Goal: Information Seeking & Learning: Find specific fact

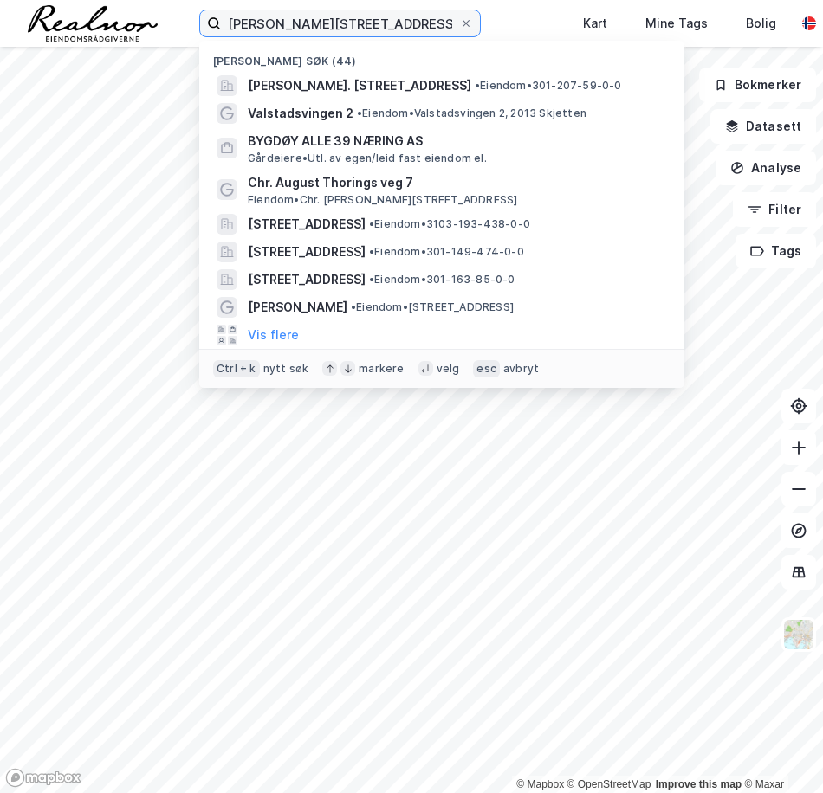
drag, startPoint x: 390, startPoint y: 19, endPoint x: 0, endPoint y: 21, distance: 389.6
click at [3, 22] on div "Fred [STREET_ADDRESS] (44) [PERSON_NAME]. [STREET_ADDRESS] • Eiendom • 301-207-…" at bounding box center [411, 23] width 823 height 47
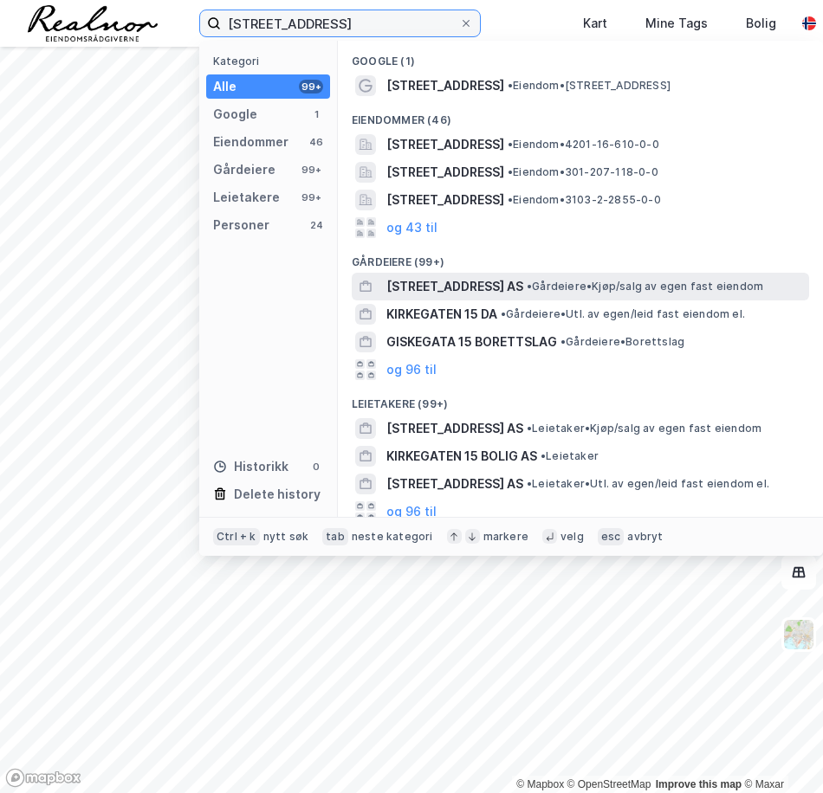
type input "[STREET_ADDRESS]"
click at [470, 281] on span "[STREET_ADDRESS] AS" at bounding box center [454, 286] width 137 height 21
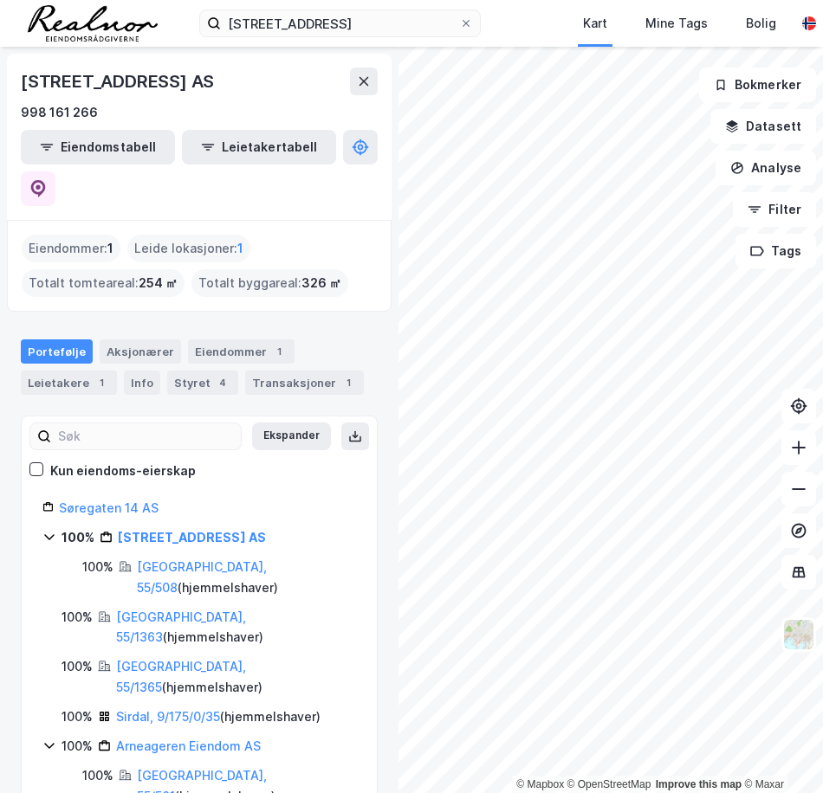
click at [48, 530] on icon at bounding box center [49, 537] width 14 height 14
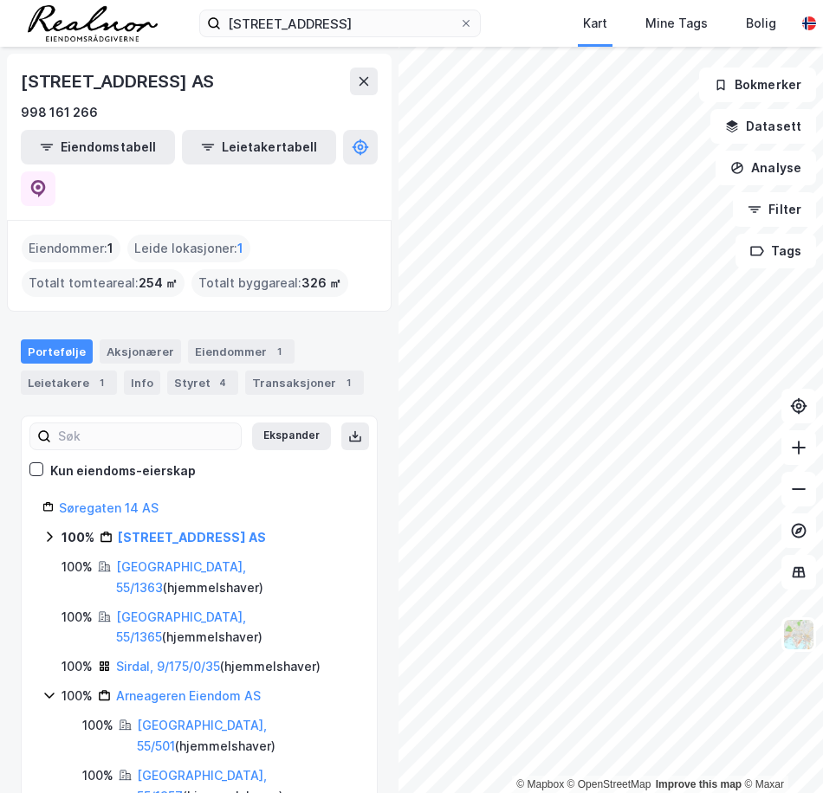
click at [53, 688] on icon at bounding box center [49, 695] width 14 height 14
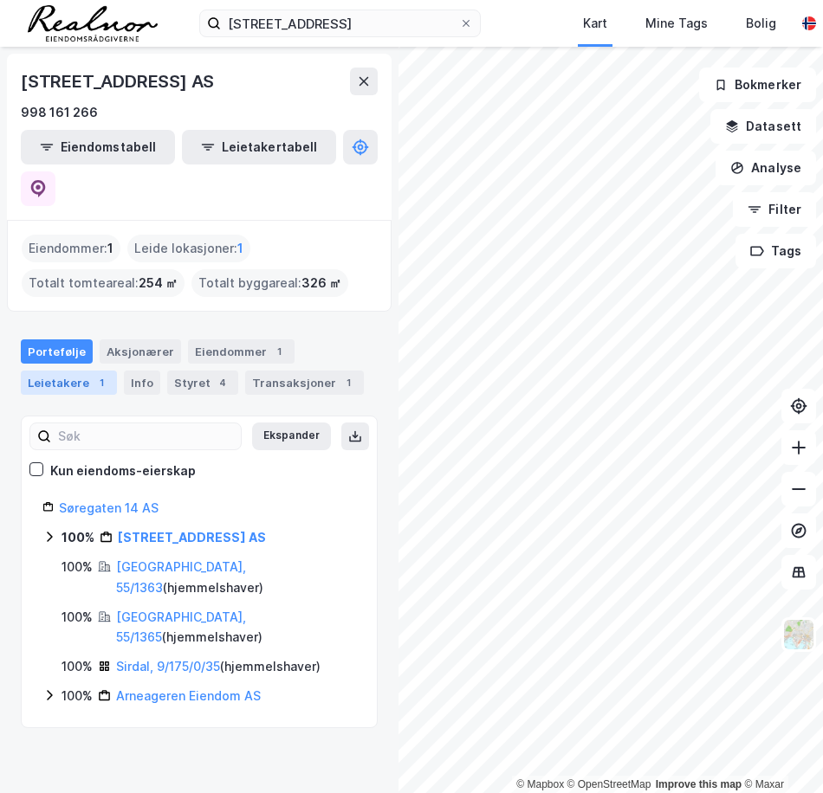
click at [82, 371] on div "Leietakere 1" at bounding box center [69, 383] width 96 height 24
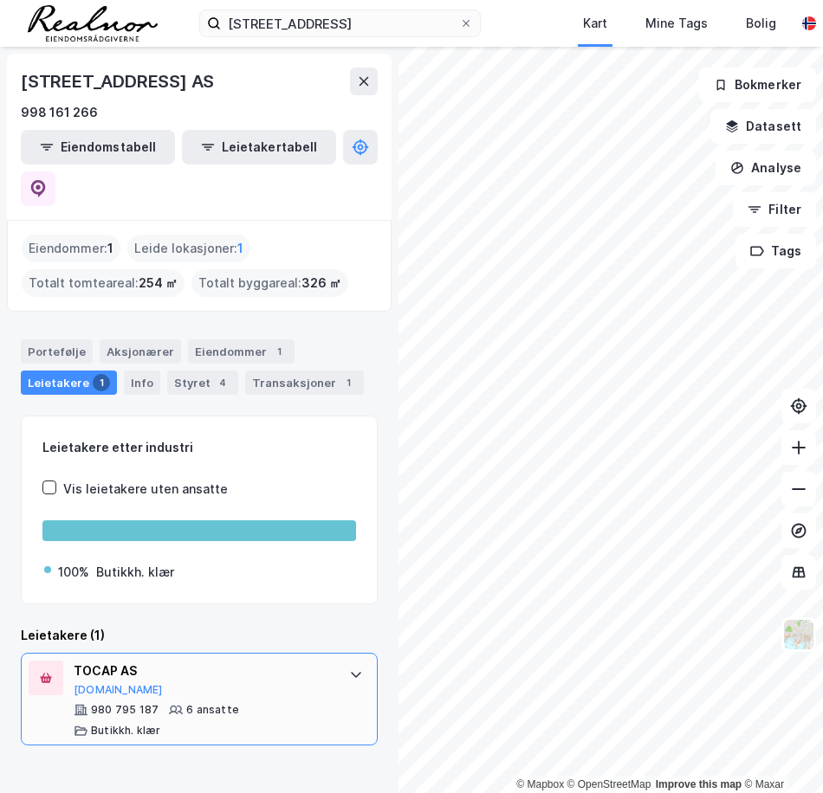
click at [342, 661] on div at bounding box center [356, 675] width 28 height 28
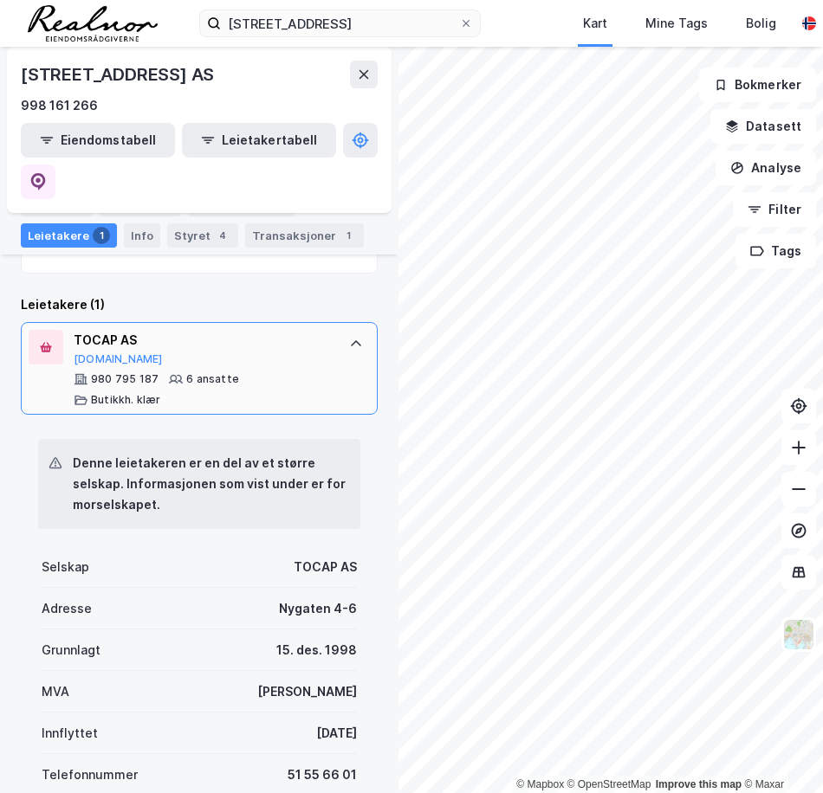
scroll to position [87, 0]
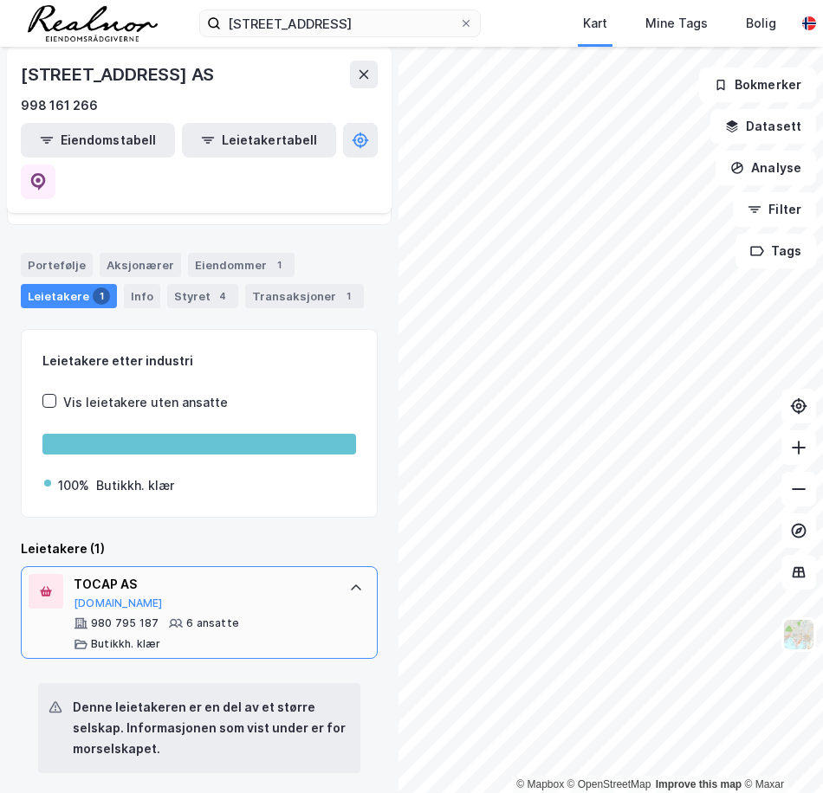
click at [349, 581] on icon at bounding box center [356, 588] width 14 height 14
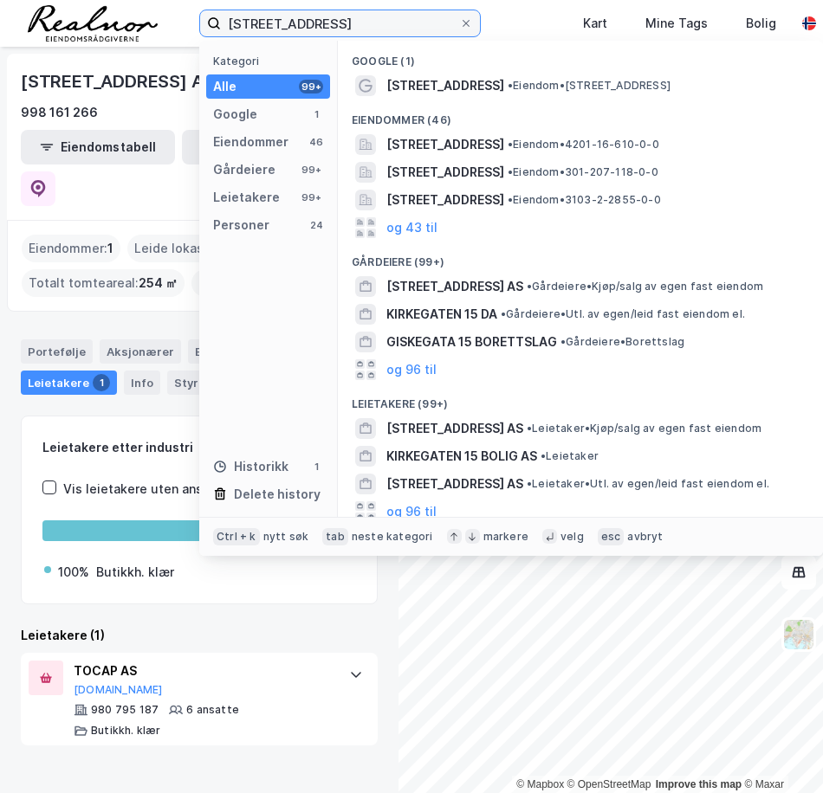
click at [377, 16] on input "[STREET_ADDRESS]" at bounding box center [340, 23] width 238 height 26
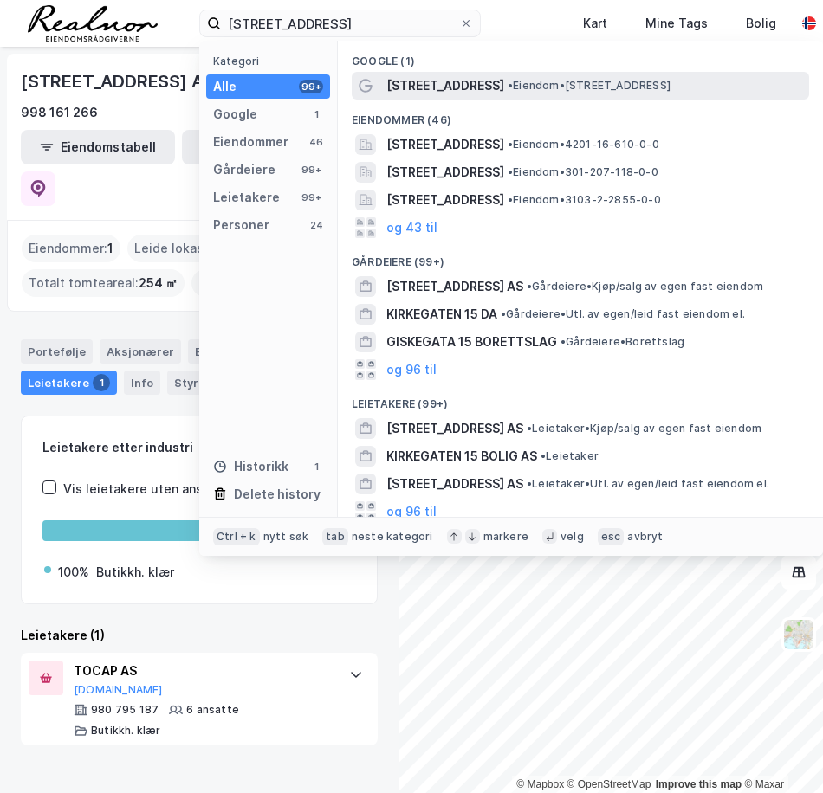
click at [435, 85] on span "[STREET_ADDRESS]" at bounding box center [445, 85] width 118 height 21
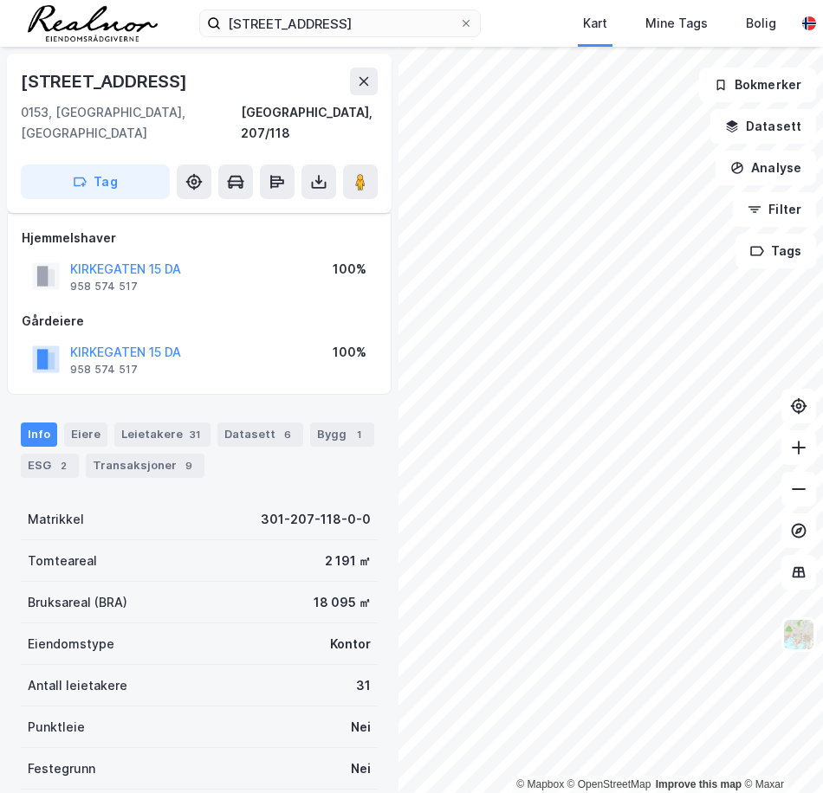
scroll to position [240, 0]
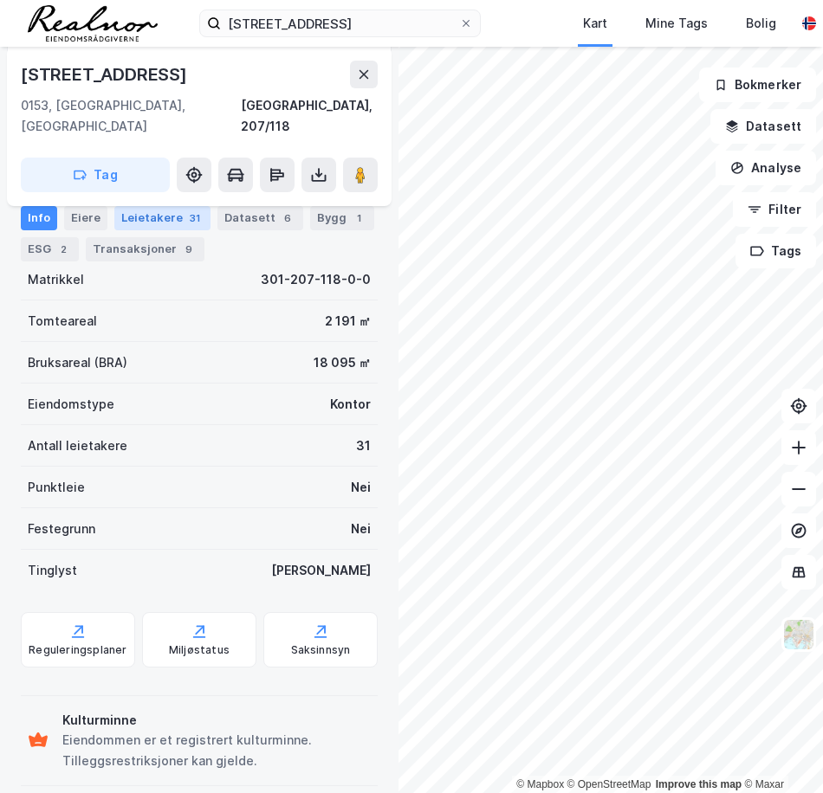
click at [143, 216] on div "Leietakere 31" at bounding box center [162, 218] width 96 height 24
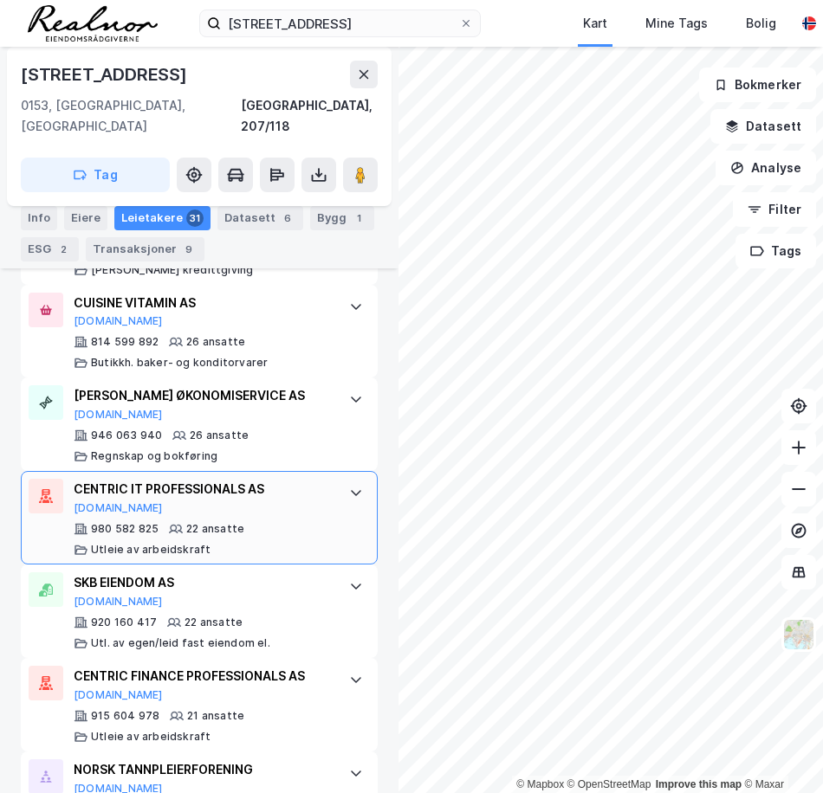
scroll to position [1009, 0]
